Goal: Task Accomplishment & Management: Use online tool/utility

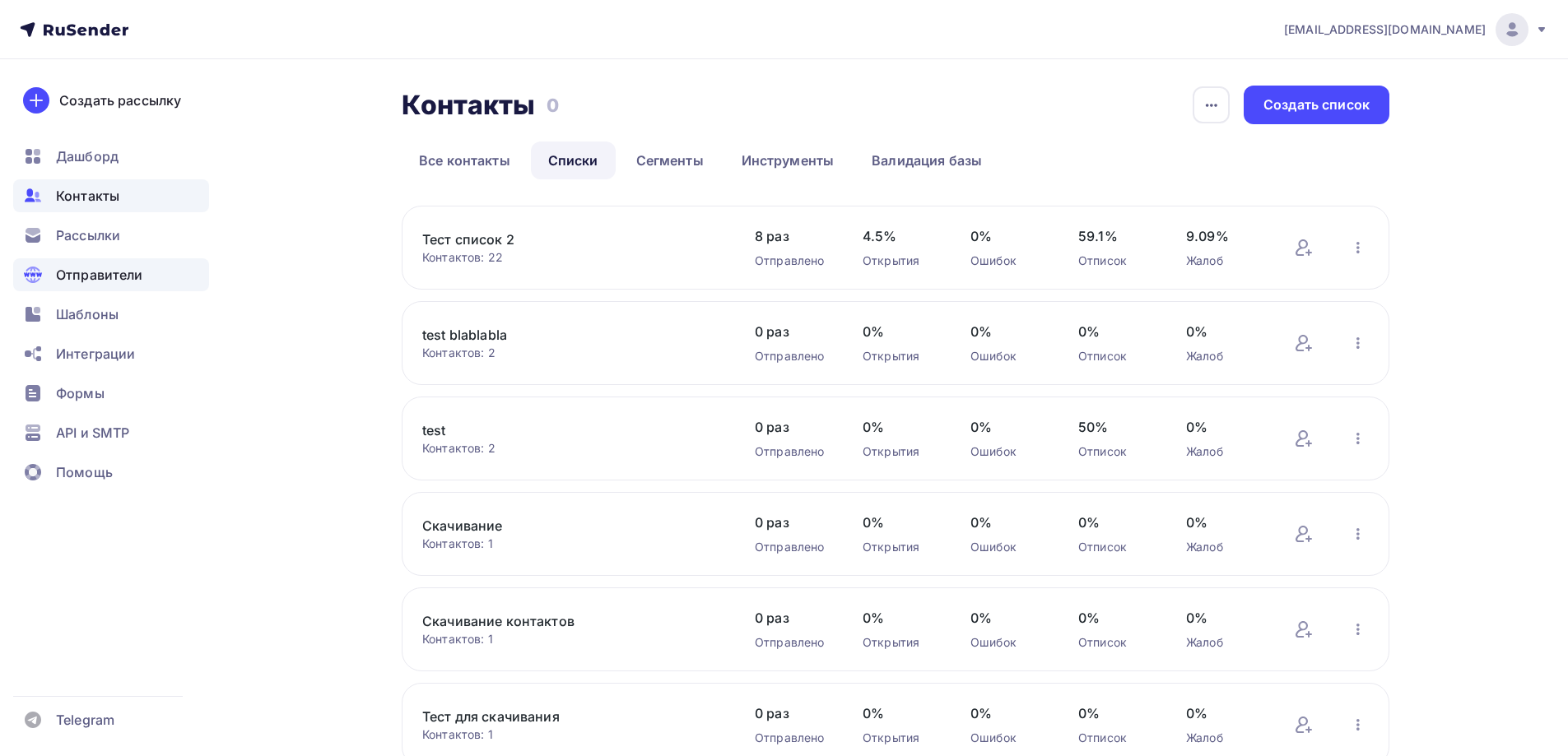
click at [93, 273] on span "Отправители" at bounding box center [99, 275] width 87 height 20
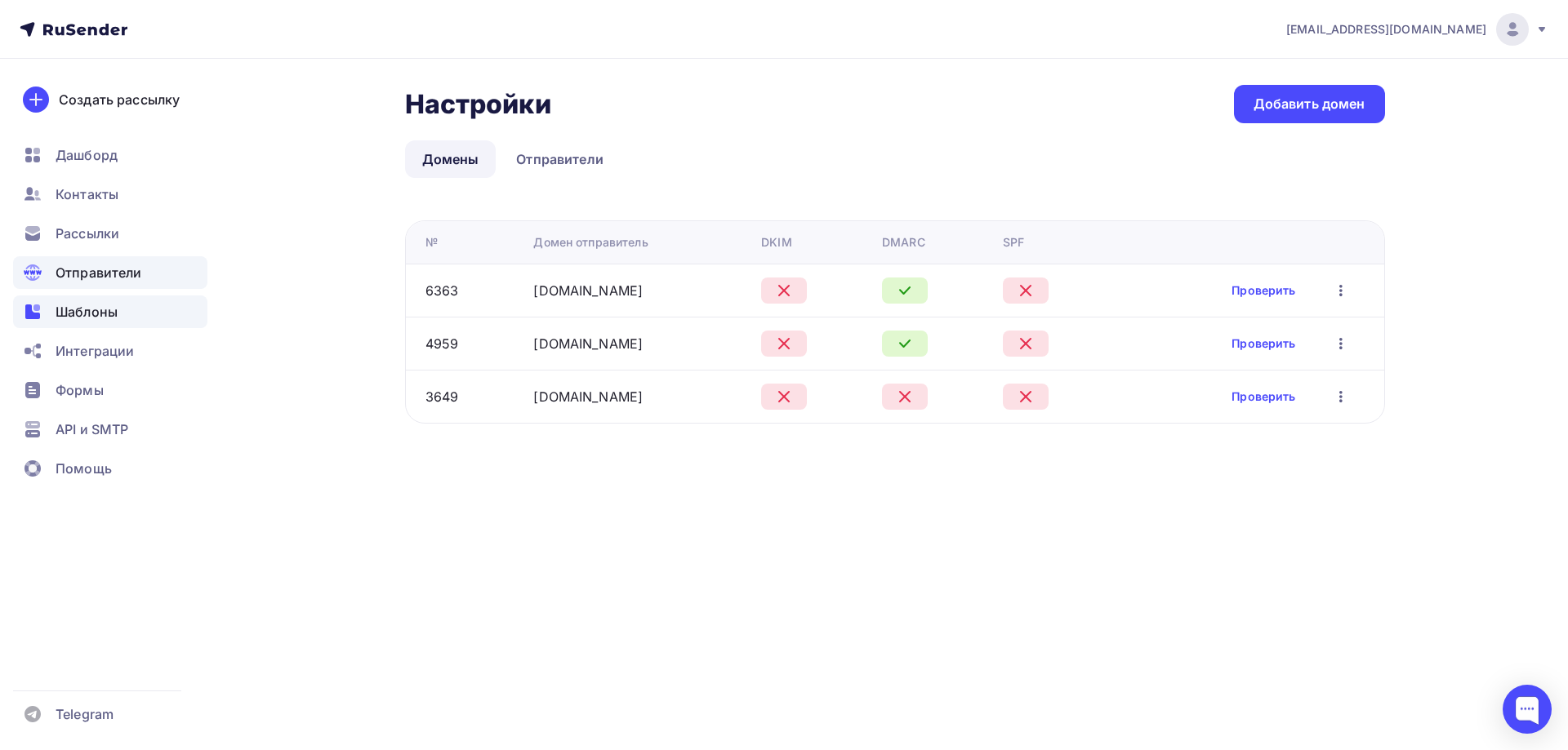
click at [99, 300] on div "Шаблоны" at bounding box center [110, 312] width 195 height 33
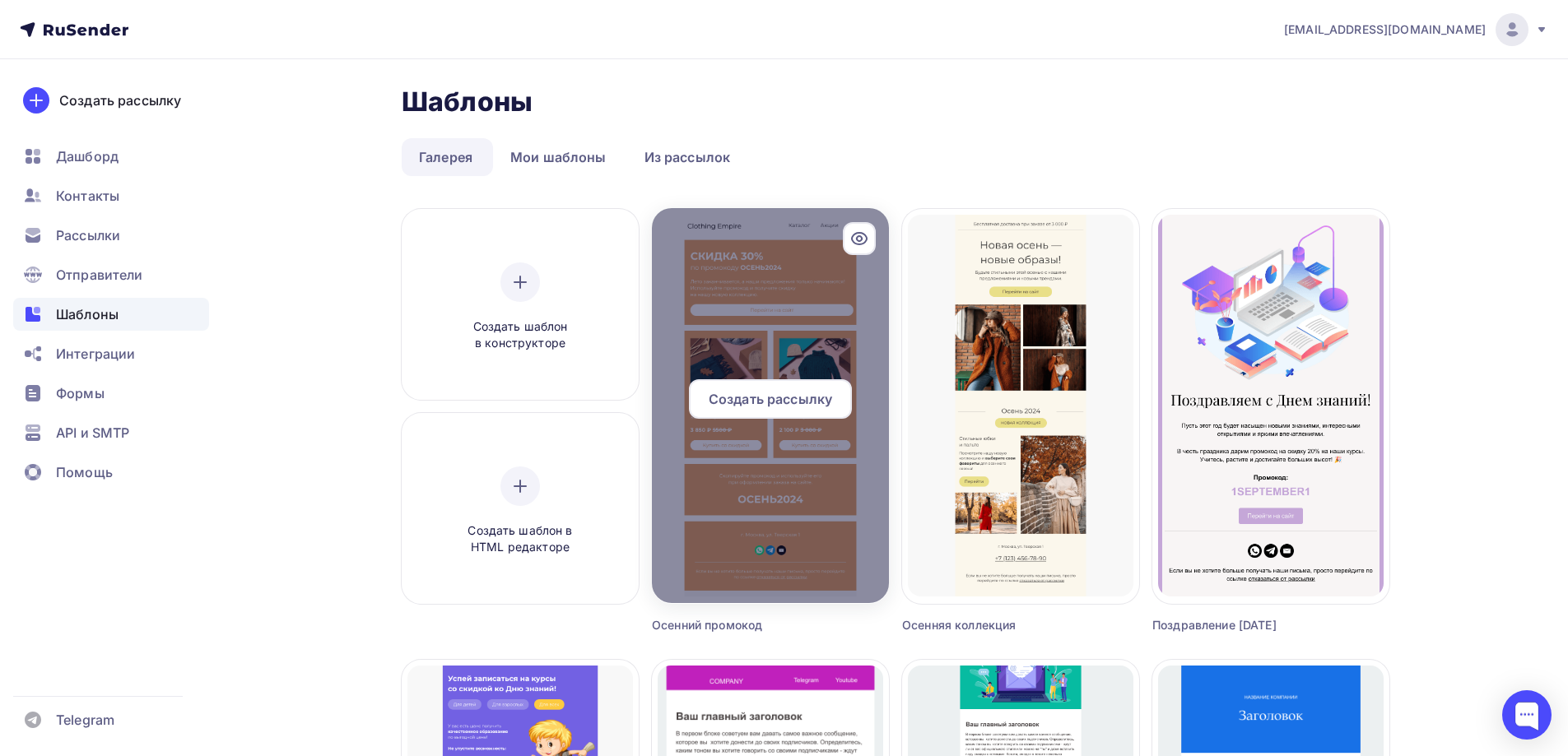
click at [781, 400] on span "Создать рассылку" at bounding box center [770, 400] width 124 height 20
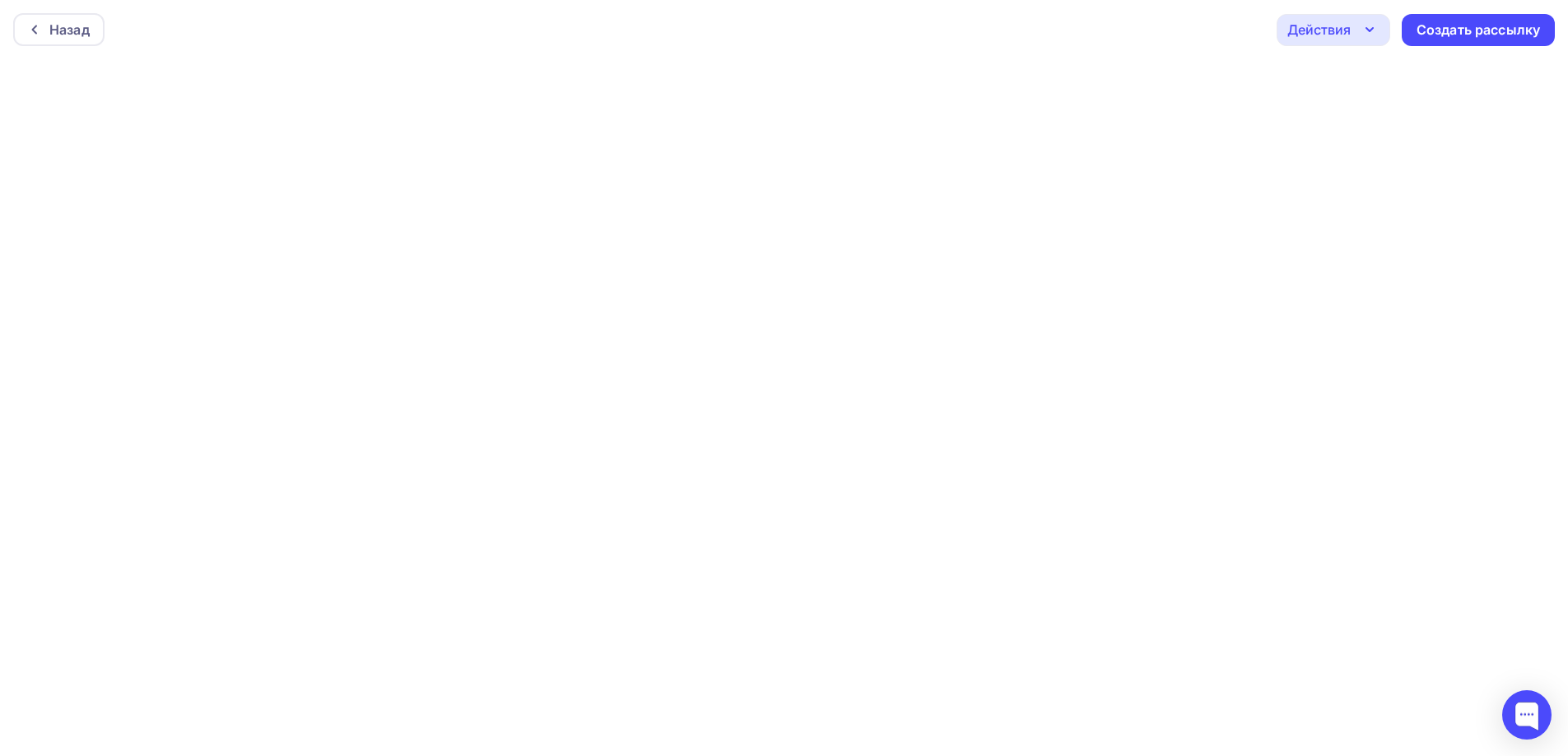
click at [1356, 33] on div "Действия" at bounding box center [1333, 29] width 114 height 32
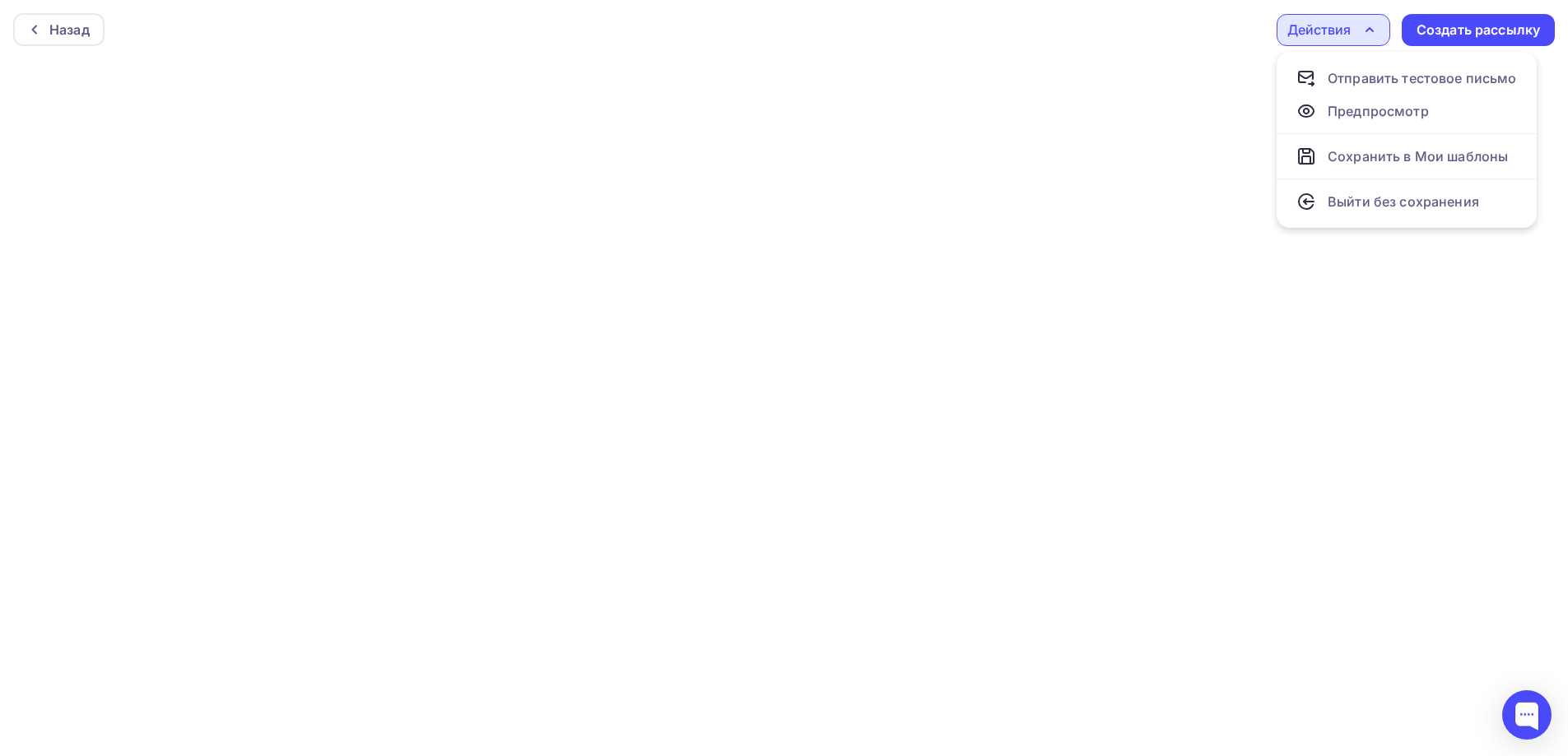
click at [1356, 33] on div "Действия" at bounding box center [1333, 29] width 114 height 32
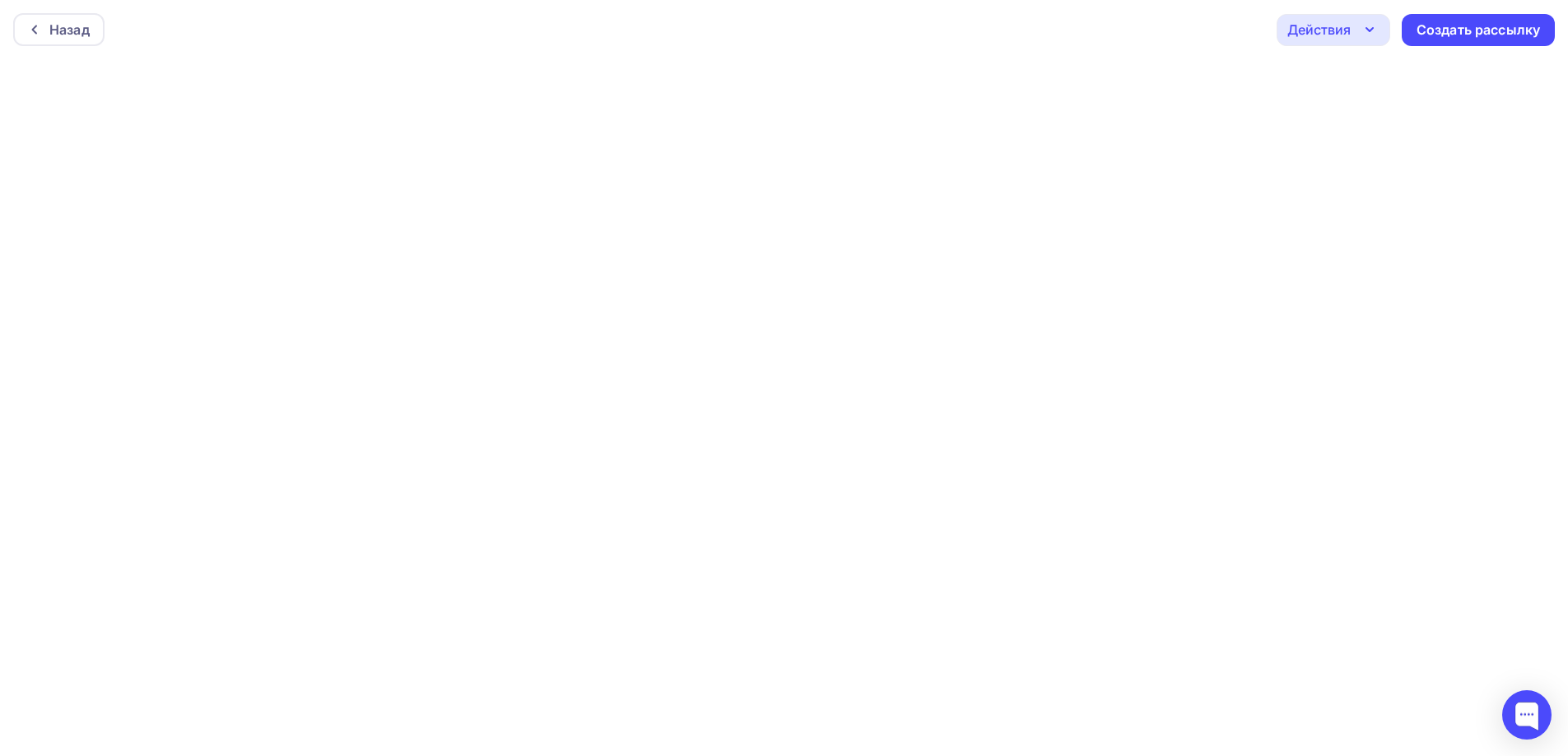
scroll to position [4, 0]
